Goal: Task Accomplishment & Management: Manage account settings

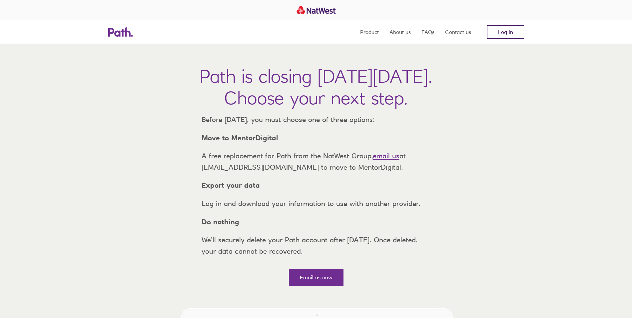
click at [512, 32] on link "Log in" at bounding box center [505, 31] width 37 height 13
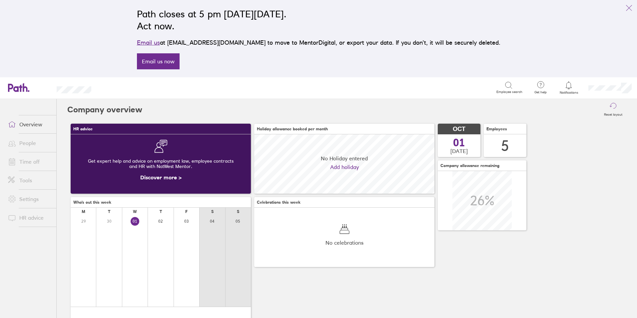
scroll to position [59, 180]
click at [28, 162] on link "Time off" at bounding box center [30, 161] width 54 height 13
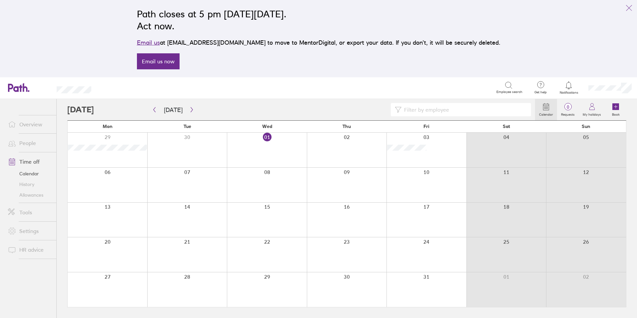
click at [24, 197] on link "Allowances" at bounding box center [30, 194] width 54 height 11
